Goal: Transaction & Acquisition: Purchase product/service

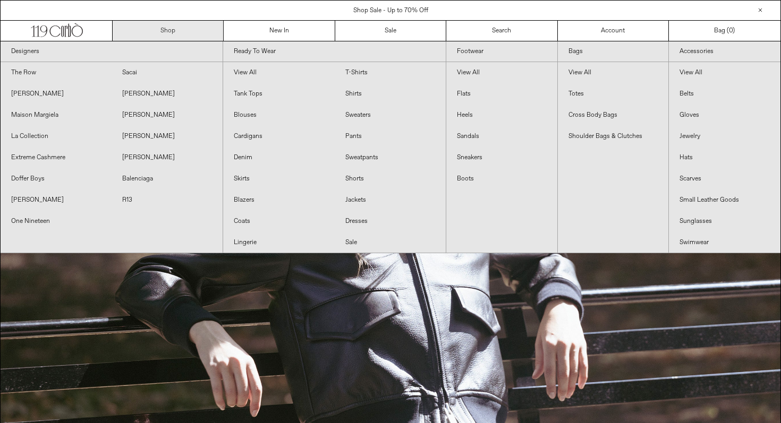
click at [152, 22] on link "Shop" at bounding box center [168, 31] width 111 height 20
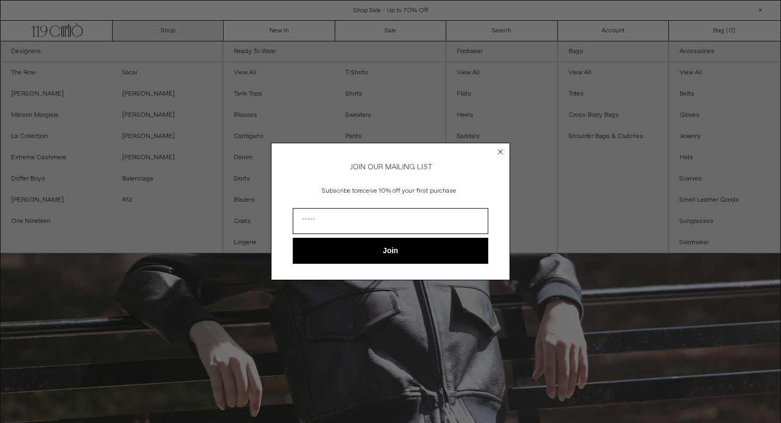
click at [502, 154] on circle "Close dialog" at bounding box center [501, 152] width 10 height 10
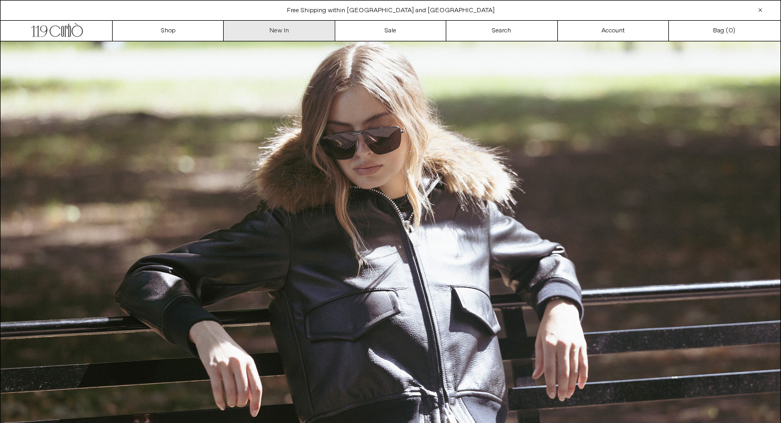
click at [270, 33] on link "New In" at bounding box center [279, 31] width 111 height 20
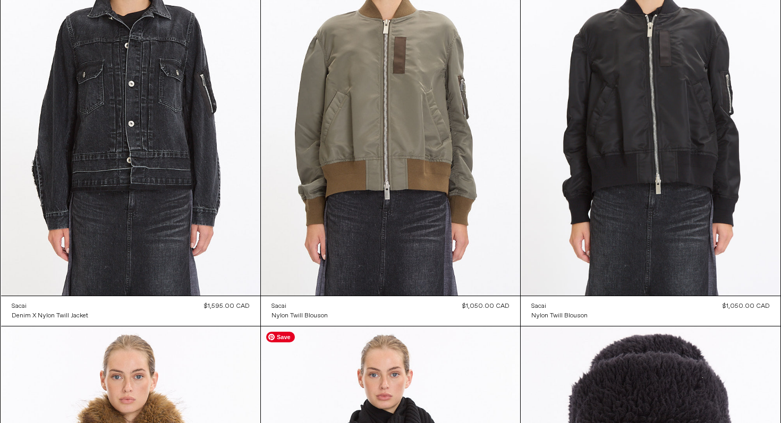
scroll to position [6788, 0]
